Goal: Task Accomplishment & Management: Manage account settings

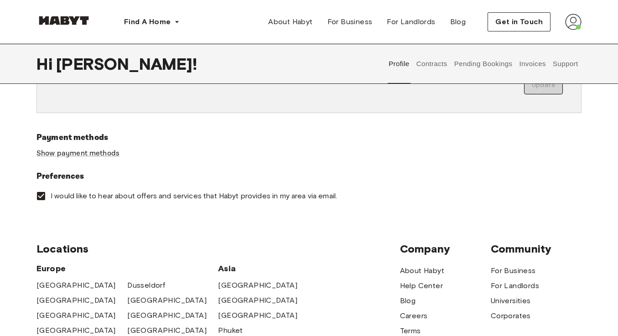
scroll to position [140, 0]
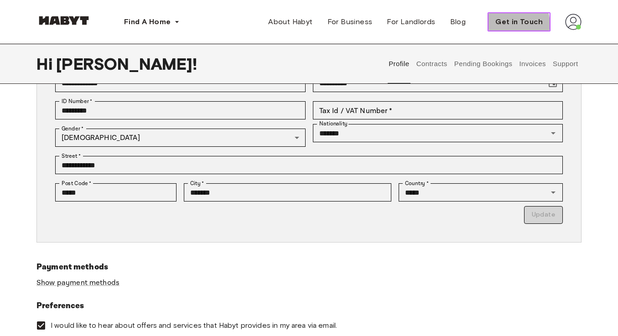
click at [505, 25] on span "Get in Touch" at bounding box center [518, 21] width 47 height 11
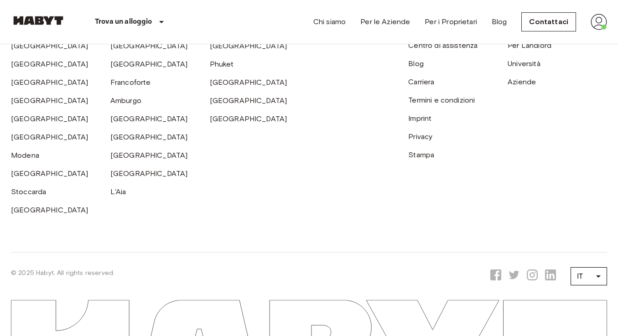
scroll to position [120, 0]
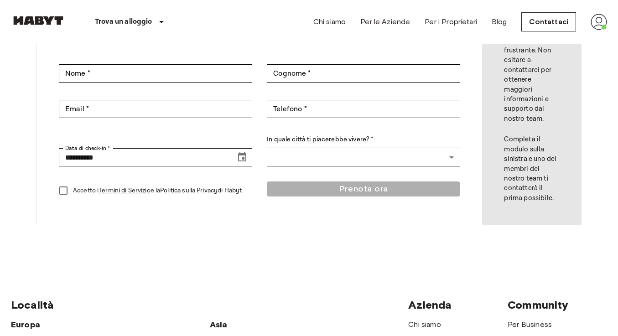
click at [606, 25] on img at bounding box center [599, 22] width 16 height 16
click at [565, 41] on li "Profilo" at bounding box center [565, 38] width 91 height 16
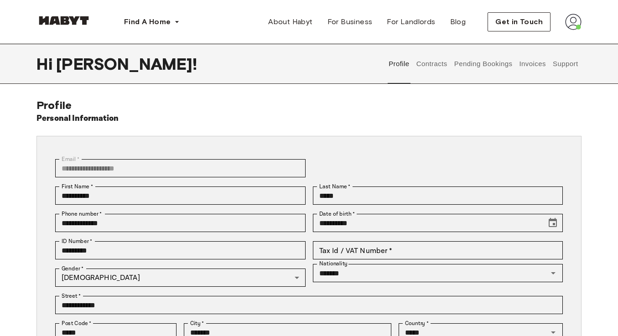
click at [535, 60] on button "Invoices" at bounding box center [532, 64] width 29 height 40
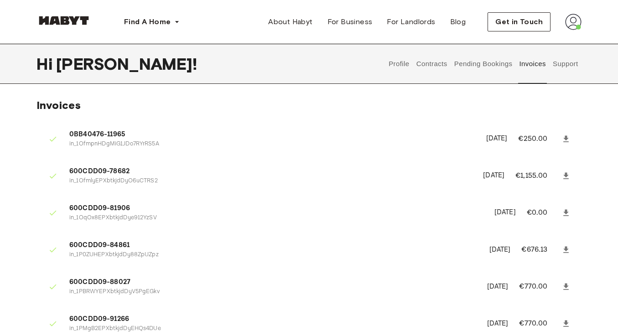
click at [557, 60] on button "Support" at bounding box center [565, 64] width 28 height 40
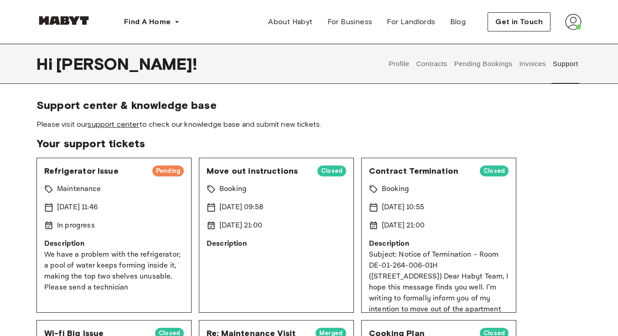
click at [109, 126] on link "support center" at bounding box center [114, 124] width 52 height 9
